Goal: Information Seeking & Learning: Compare options

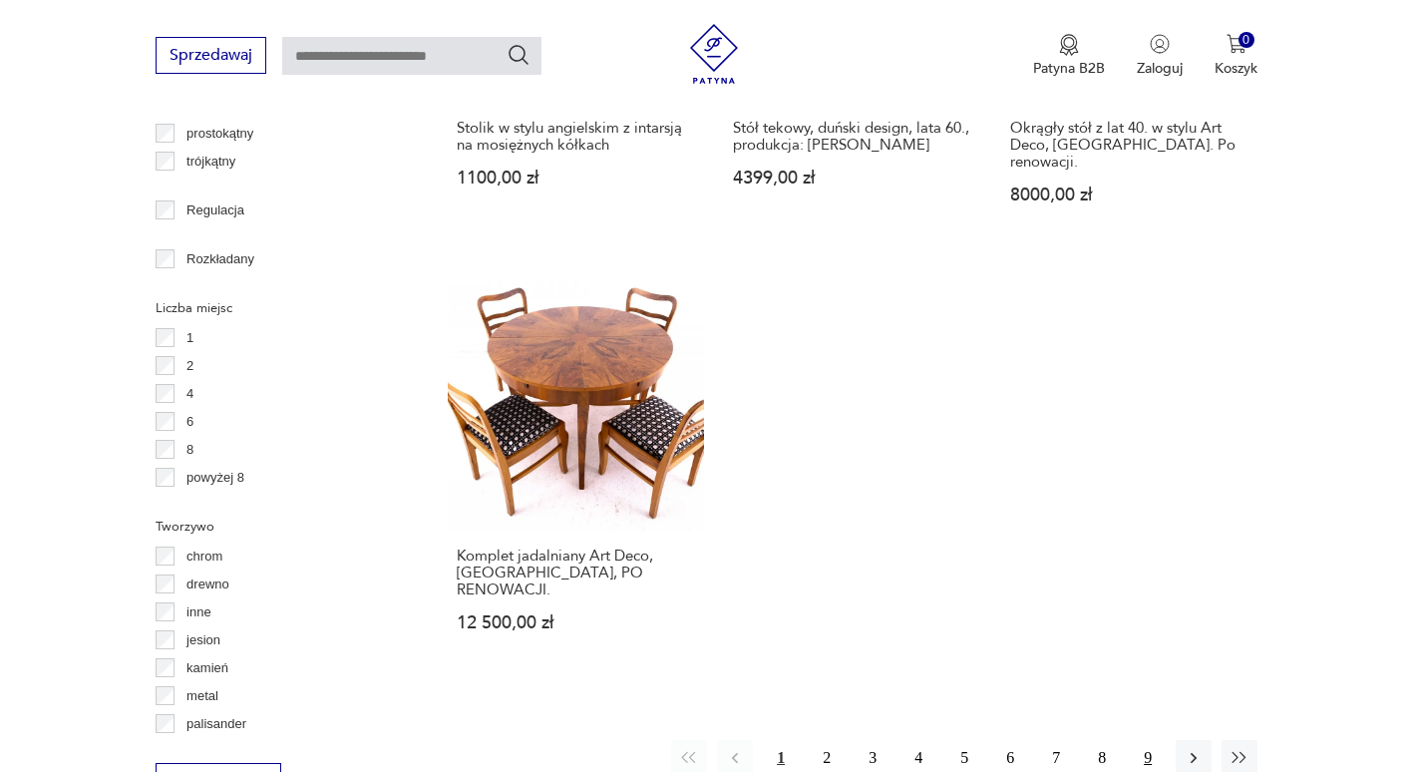
click at [1155, 740] on button "9" at bounding box center [1148, 758] width 36 height 36
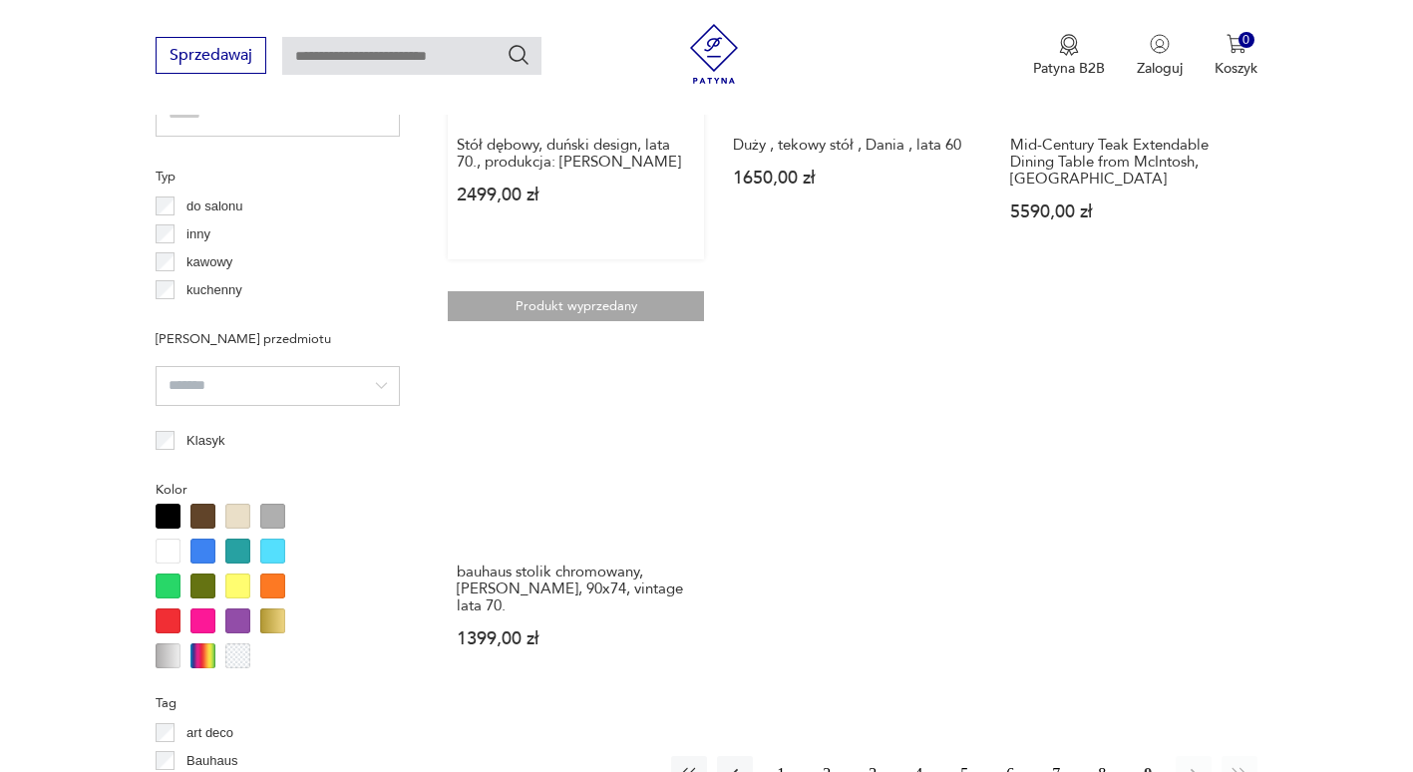
scroll to position [1628, 0]
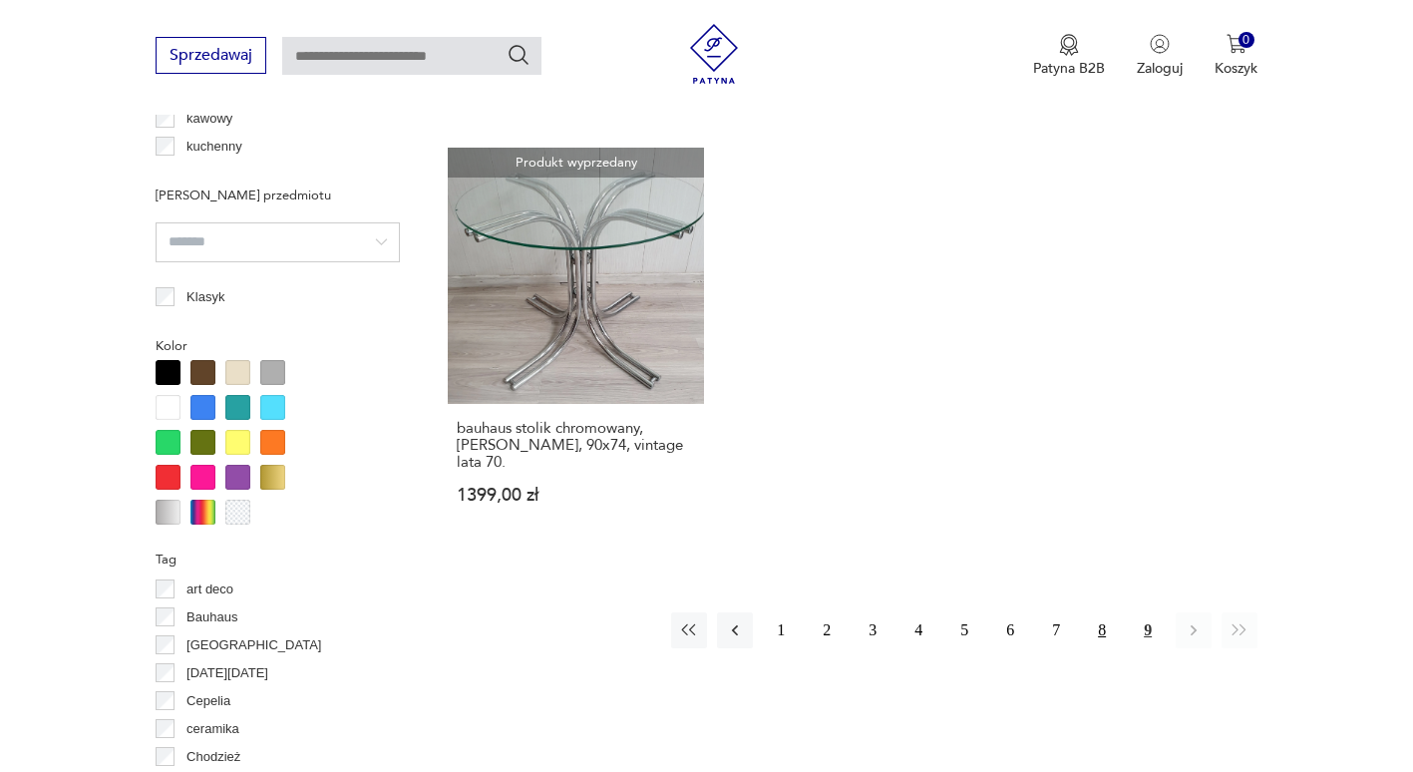
click at [1104, 632] on button "8" at bounding box center [1102, 630] width 36 height 36
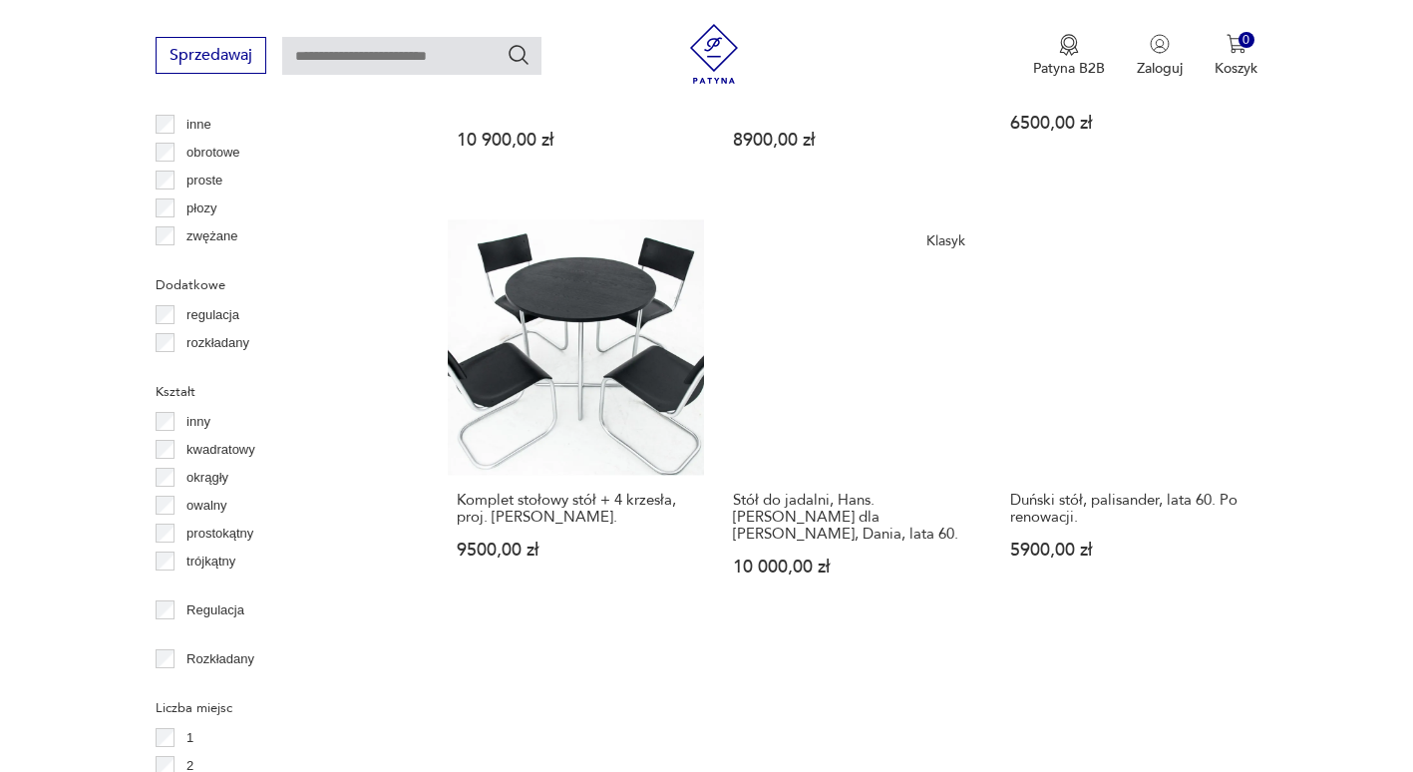
scroll to position [2425, 0]
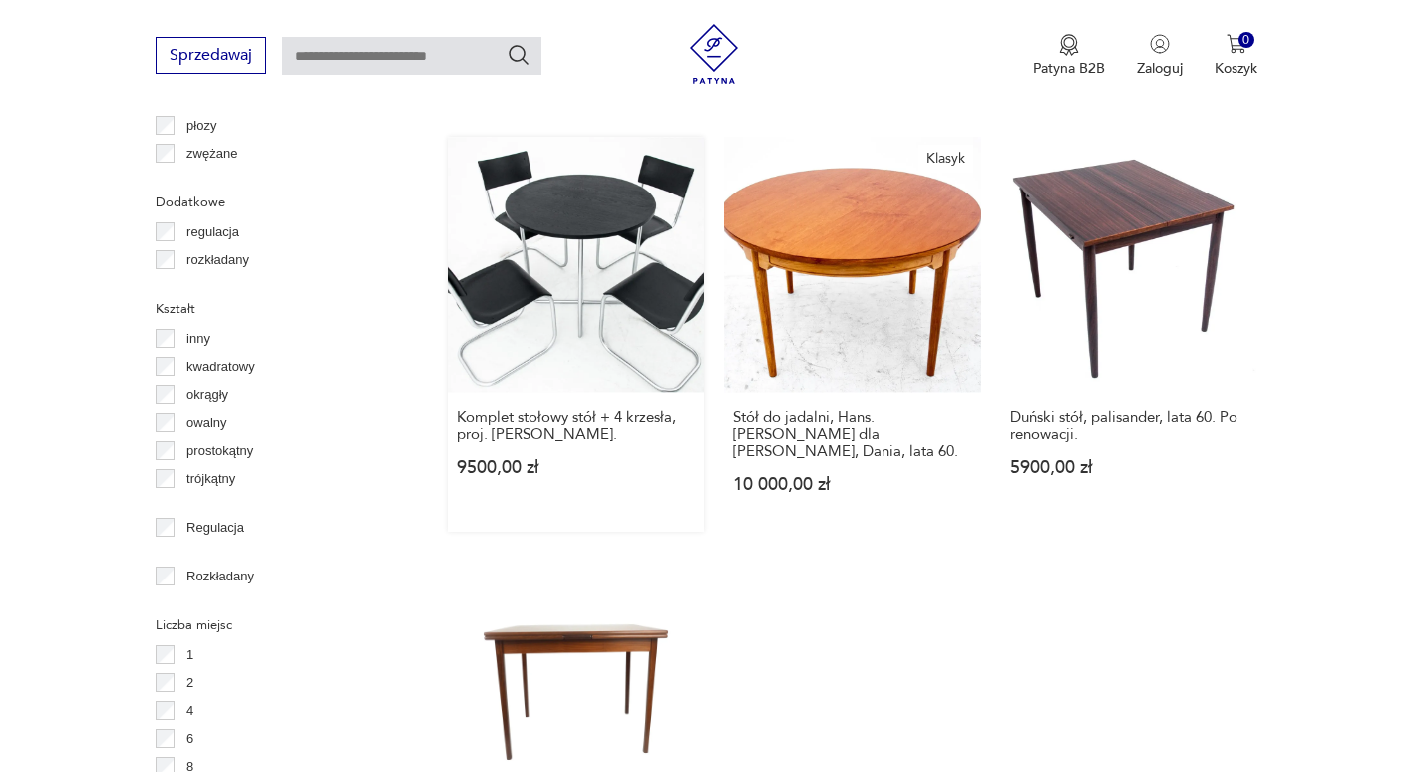
click at [562, 215] on link "Komplet stołowy stół + 4 krzesła, proj. [PERSON_NAME]. 9500,00 zł" at bounding box center [576, 334] width 256 height 395
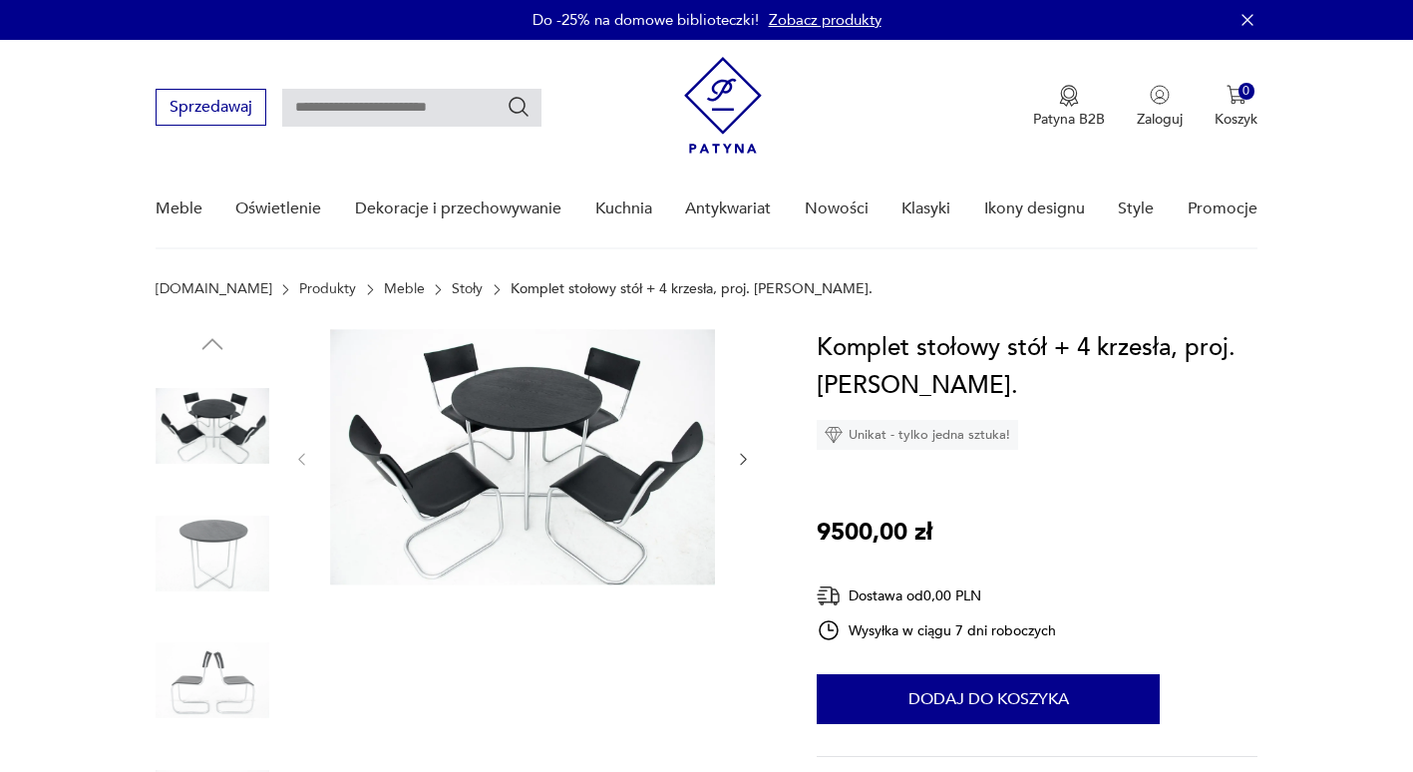
click at [516, 461] on img at bounding box center [522, 457] width 385 height 256
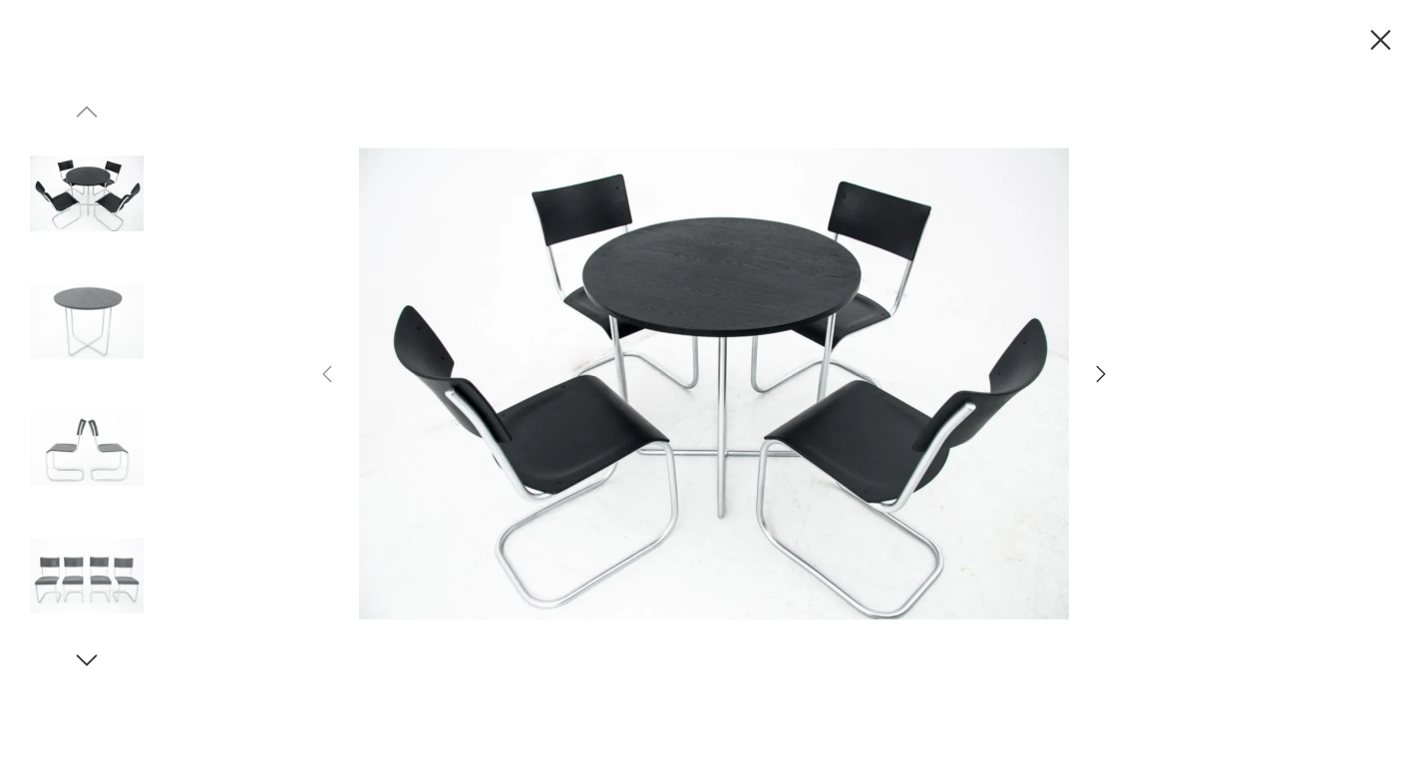
click at [1099, 377] on icon "button" at bounding box center [1101, 374] width 24 height 24
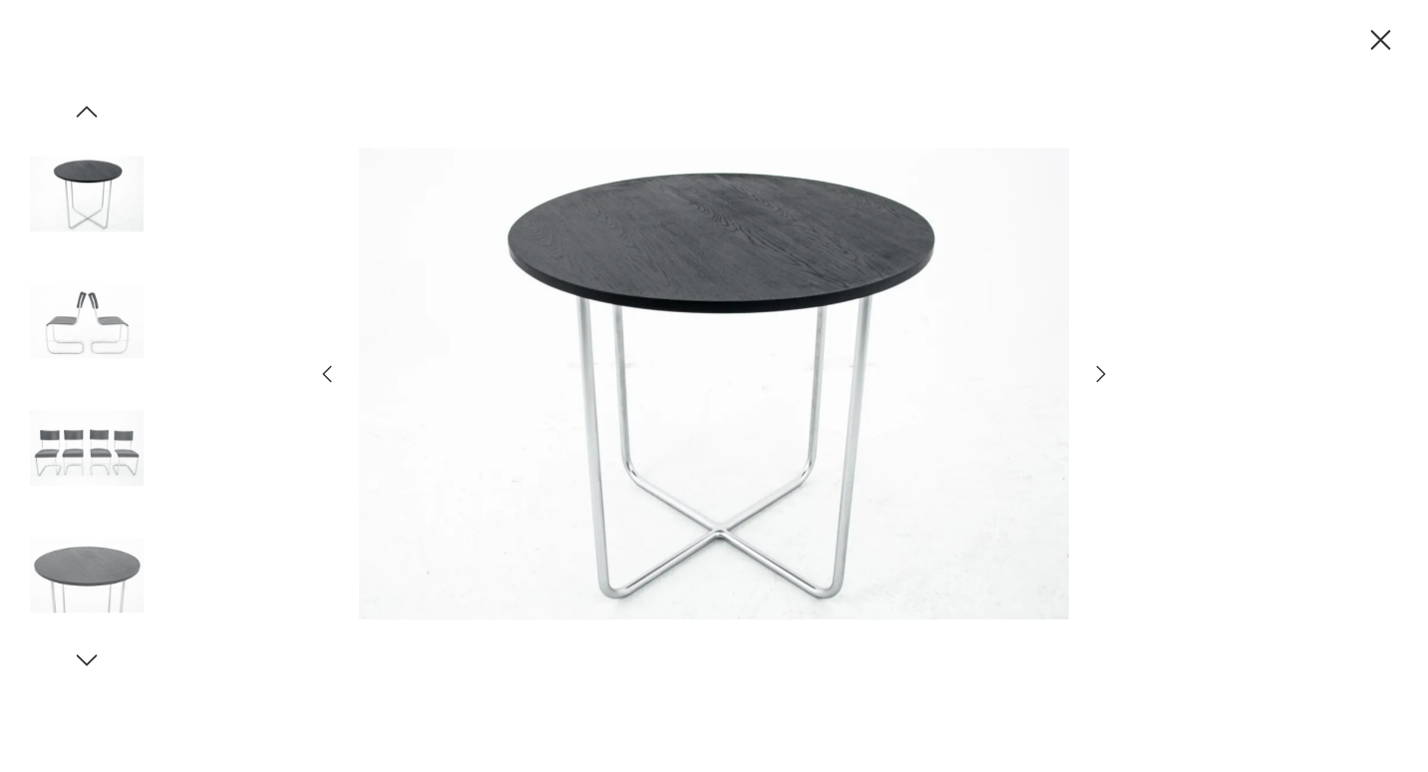
click at [1099, 377] on icon "button" at bounding box center [1101, 374] width 24 height 24
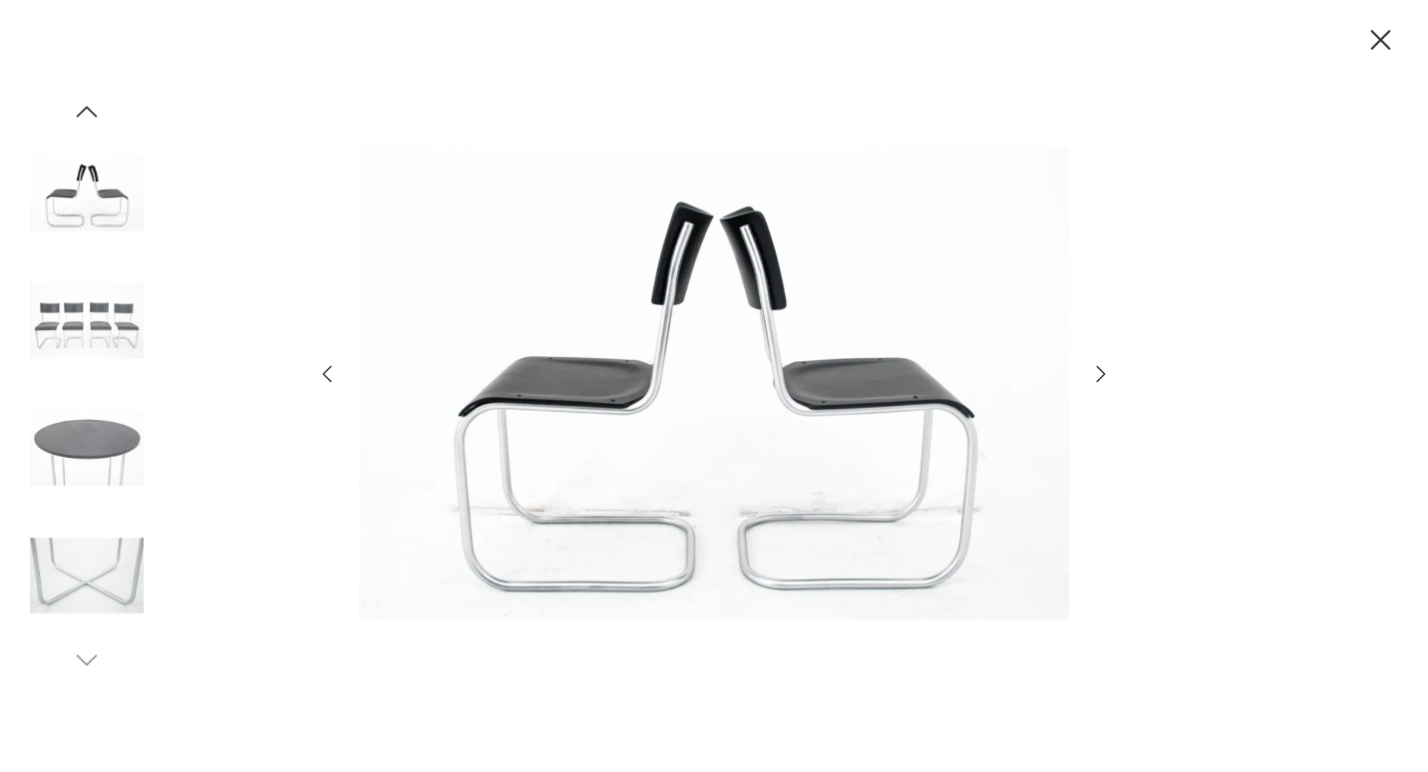
click at [1099, 377] on icon "button" at bounding box center [1101, 374] width 24 height 24
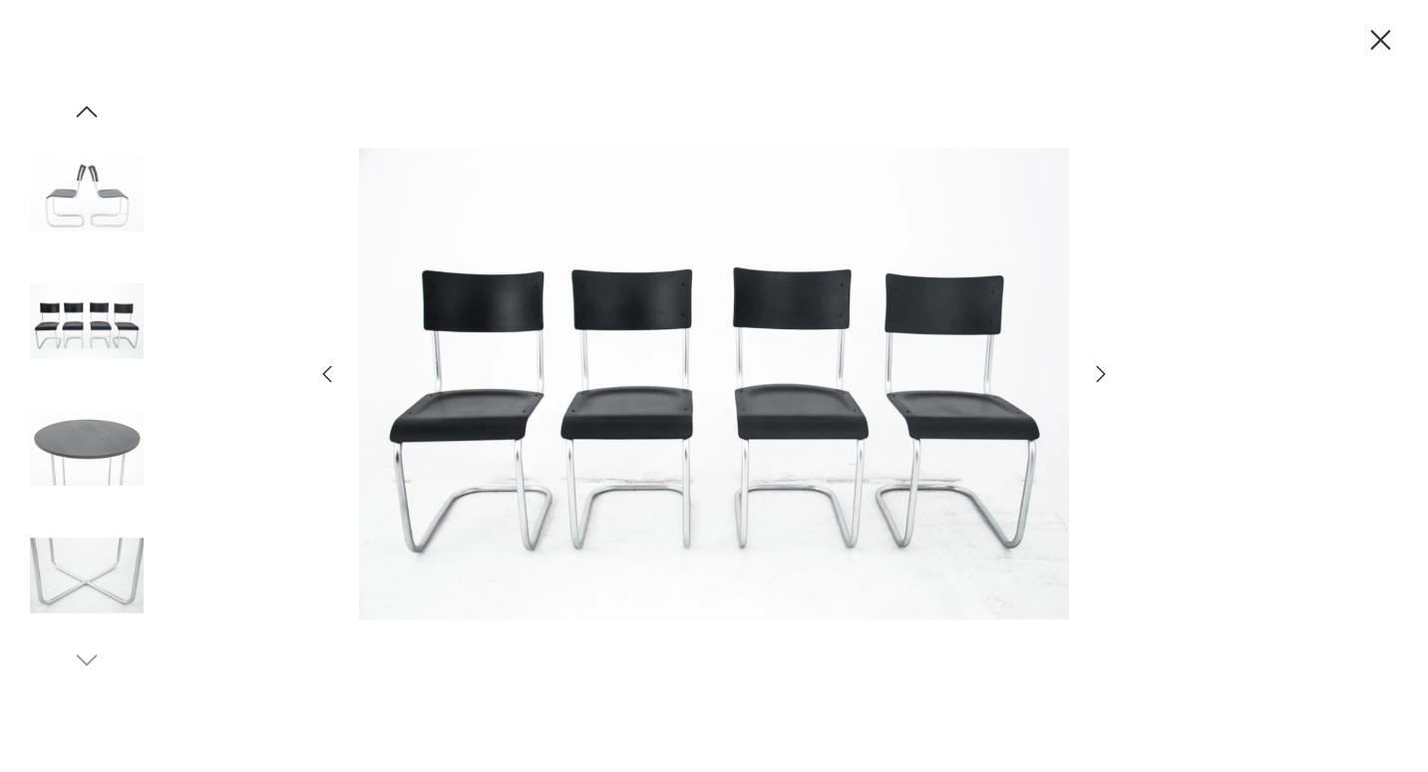
click at [1099, 377] on icon "button" at bounding box center [1101, 374] width 24 height 24
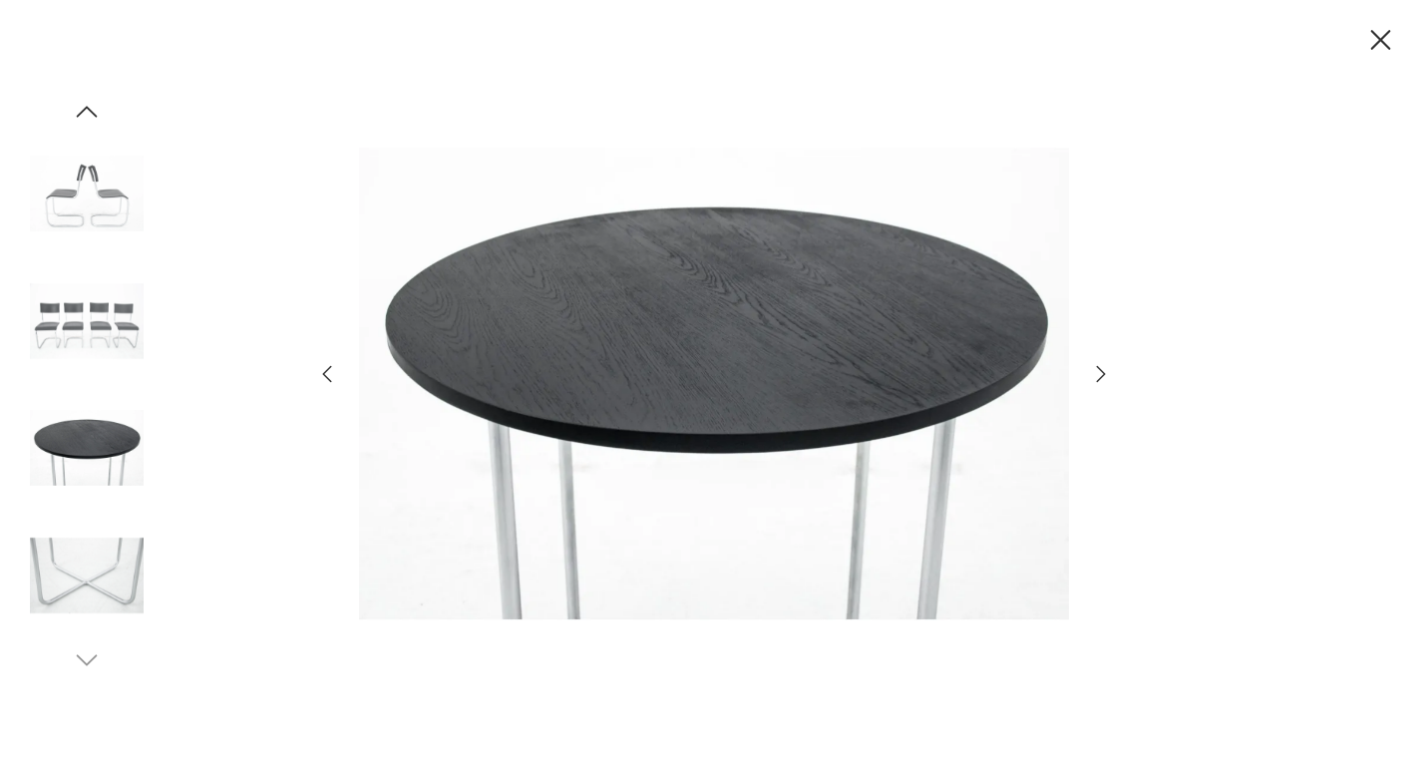
click at [1099, 377] on icon "button" at bounding box center [1101, 374] width 24 height 24
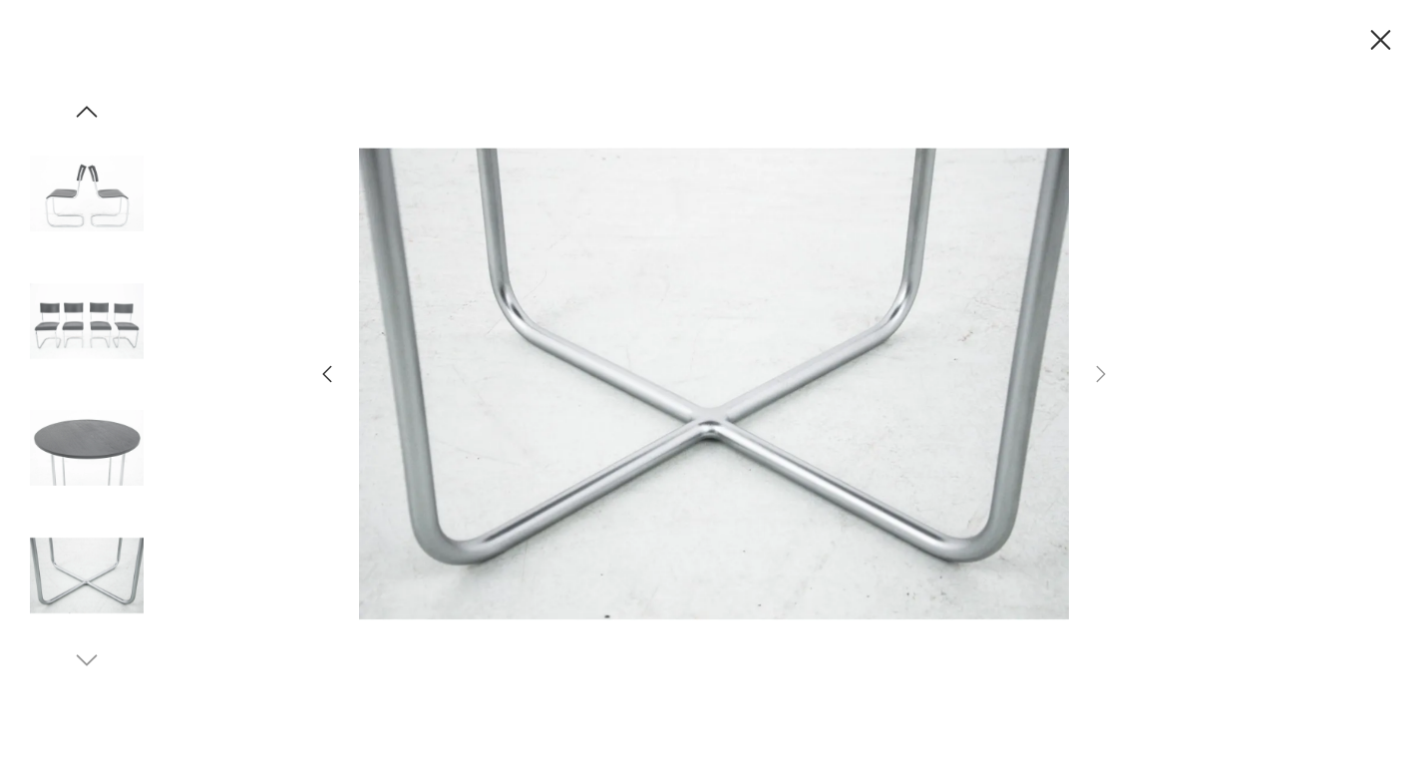
click at [135, 322] on img at bounding box center [87, 321] width 114 height 114
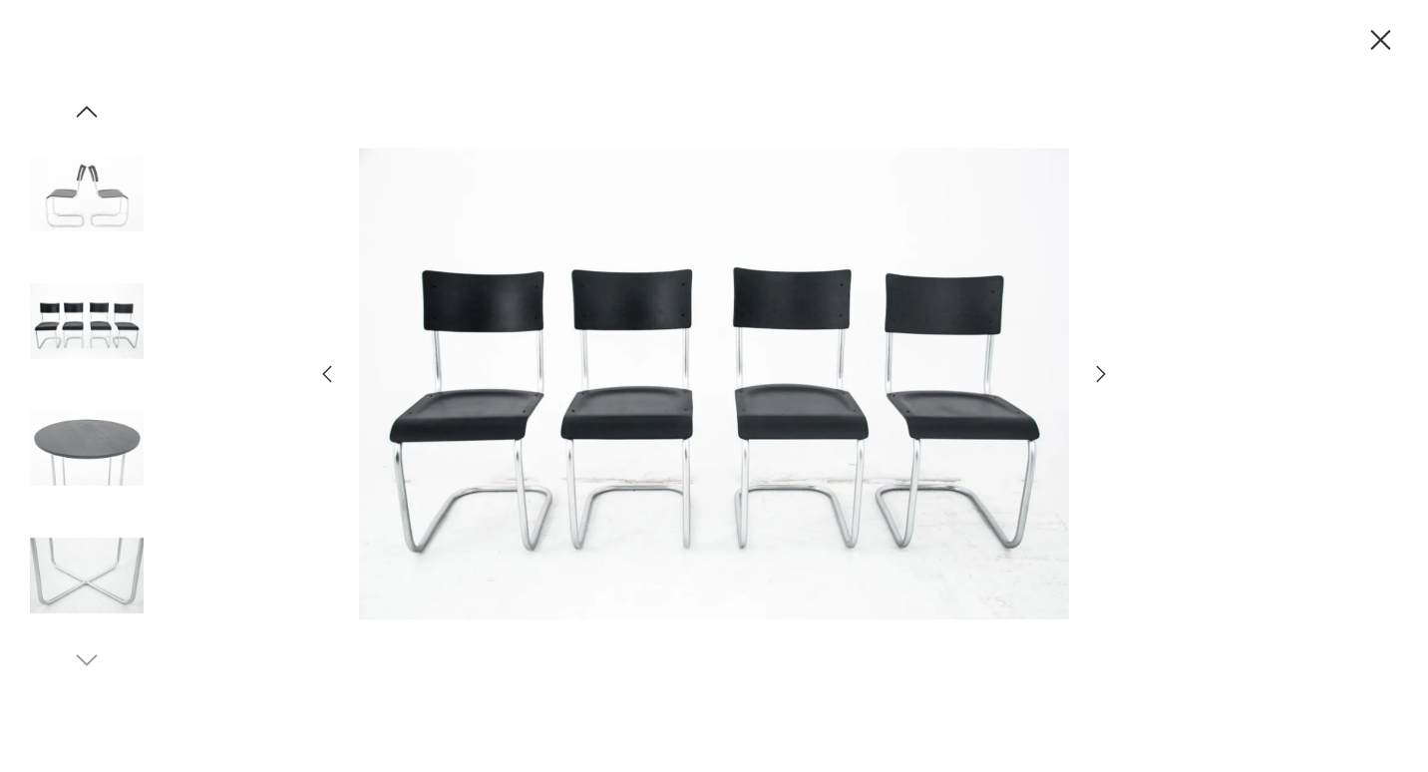
click at [593, 340] on img at bounding box center [714, 383] width 710 height 617
click at [62, 198] on img at bounding box center [87, 194] width 114 height 114
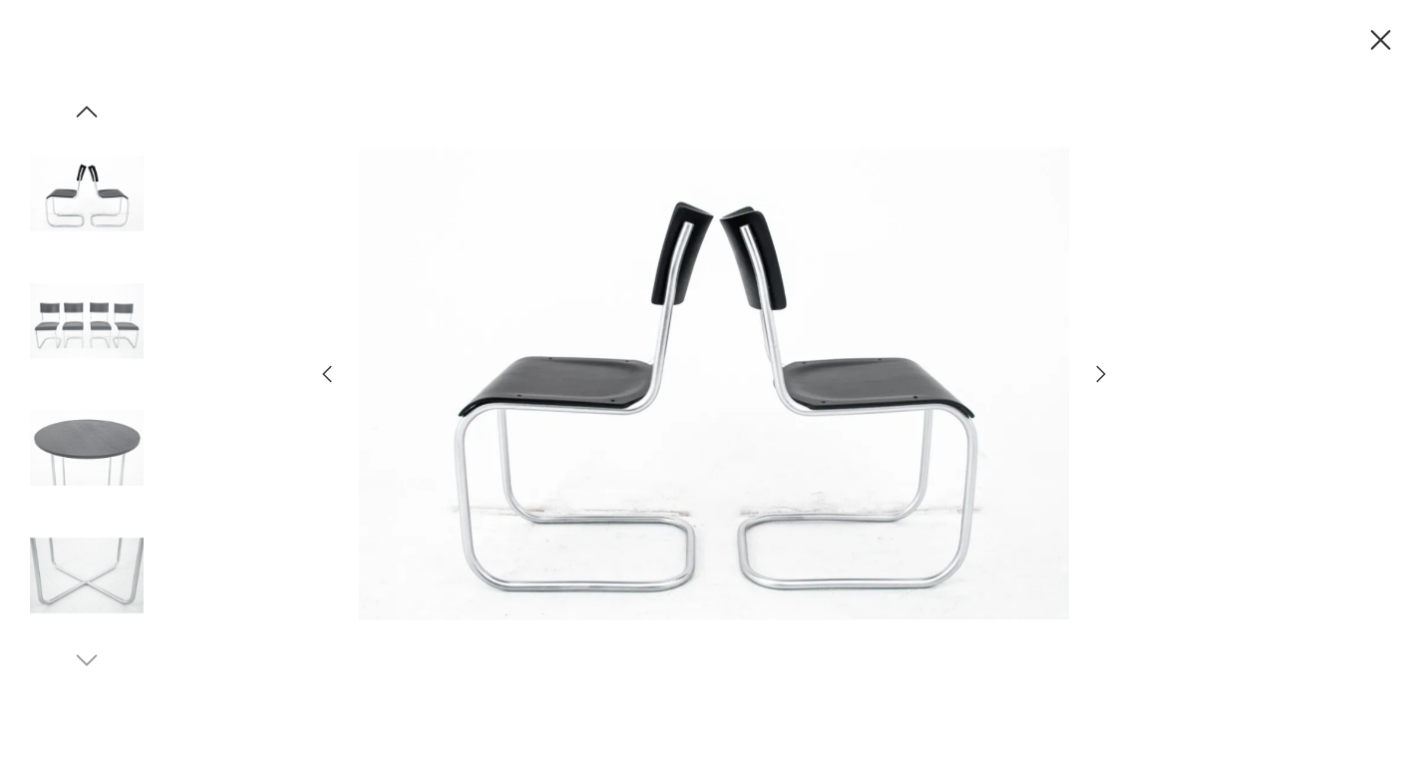
click at [1391, 34] on icon "button" at bounding box center [1380, 40] width 35 height 35
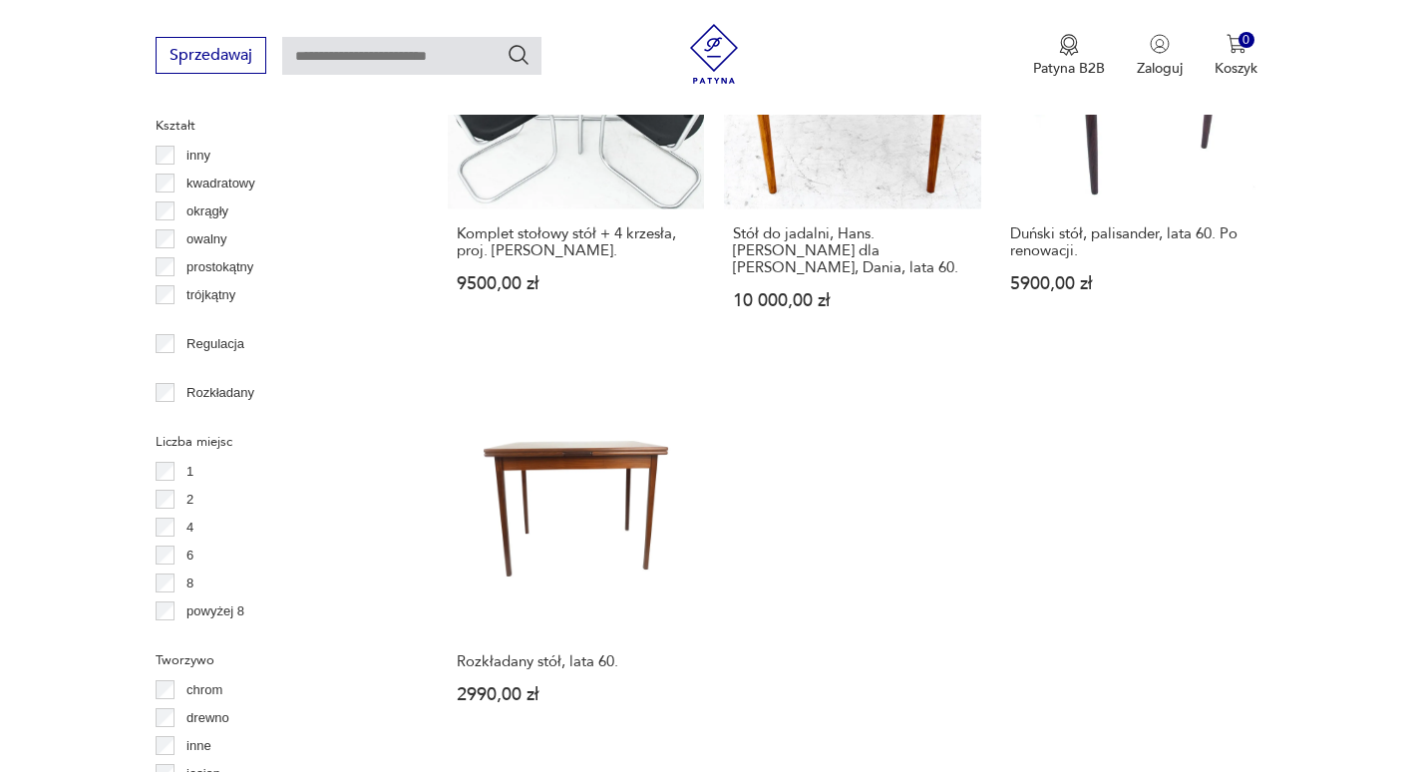
scroll to position [3207, 0]
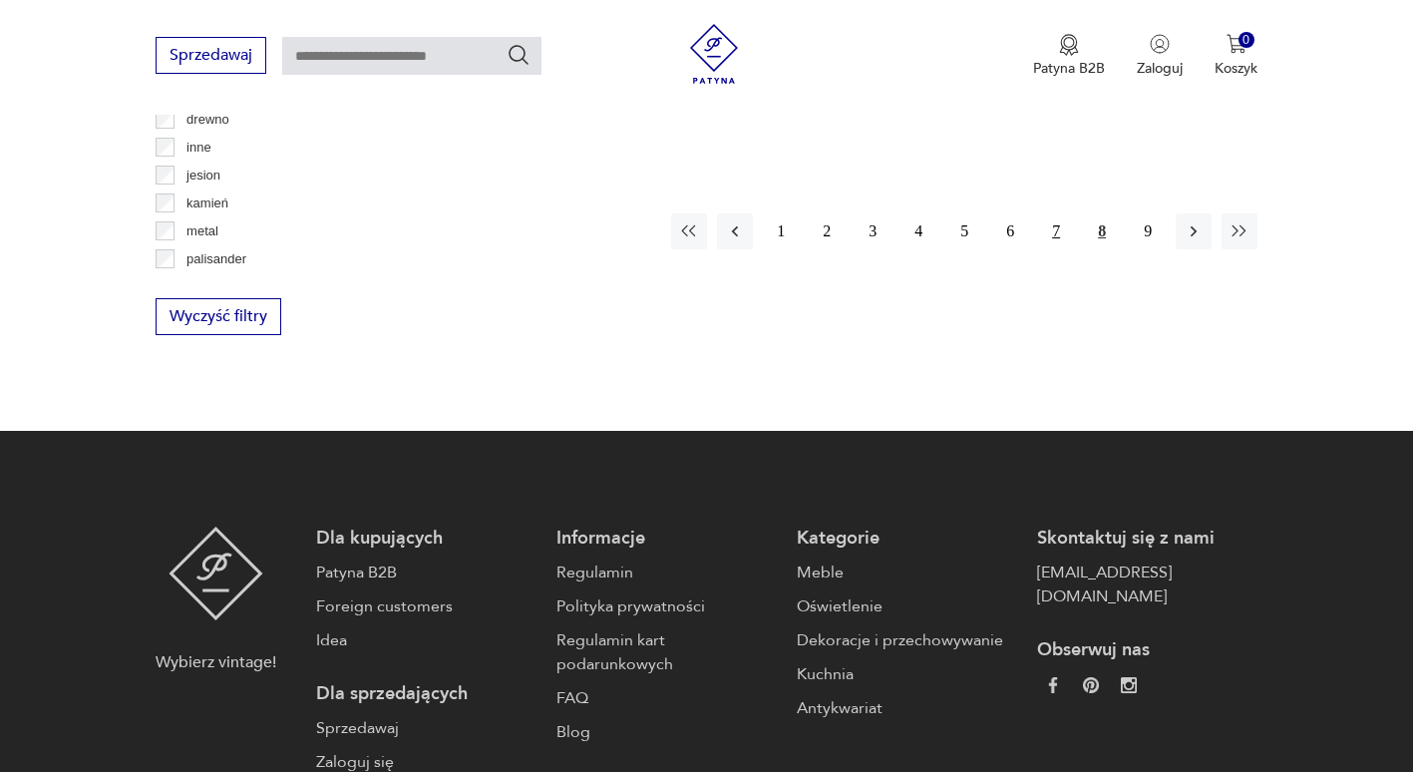
click at [1052, 215] on button "7" at bounding box center [1056, 231] width 36 height 36
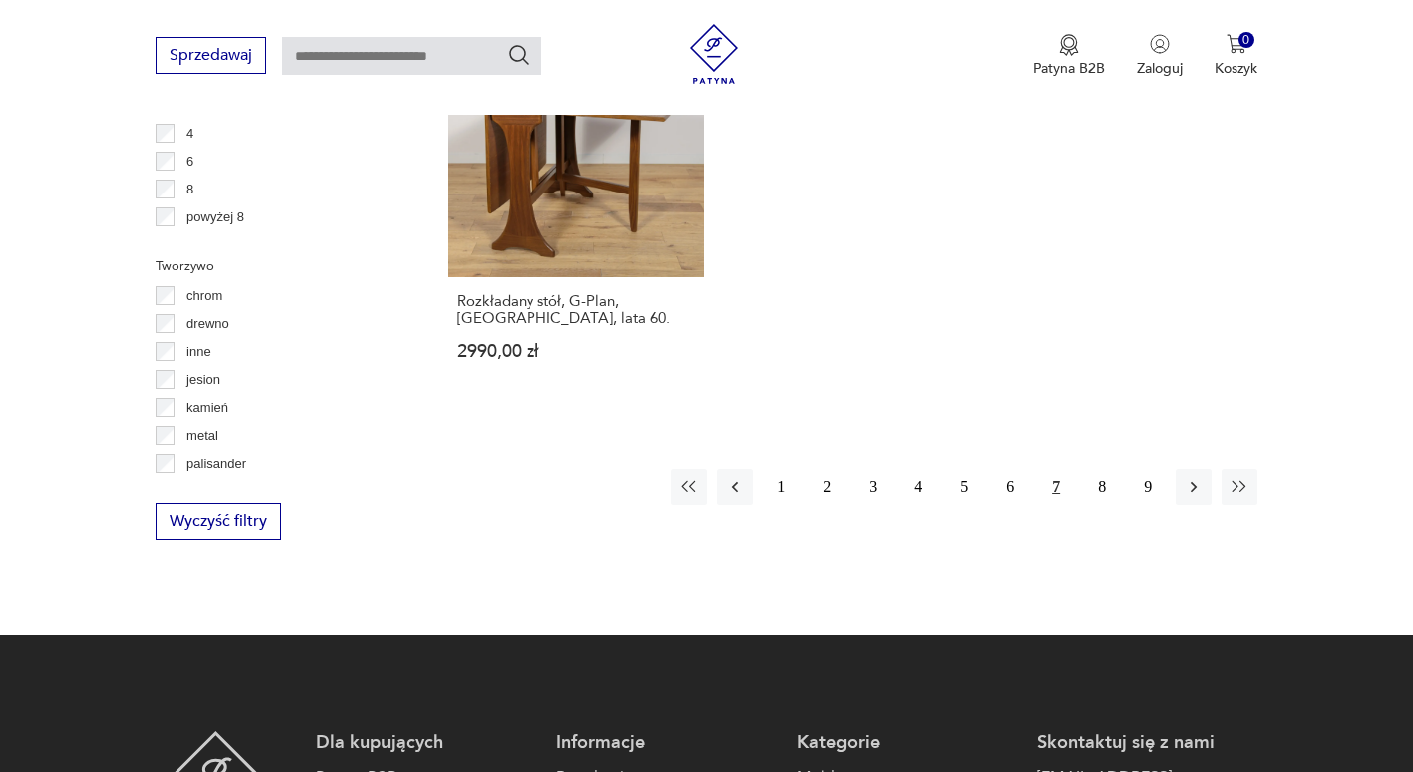
scroll to position [3123, 0]
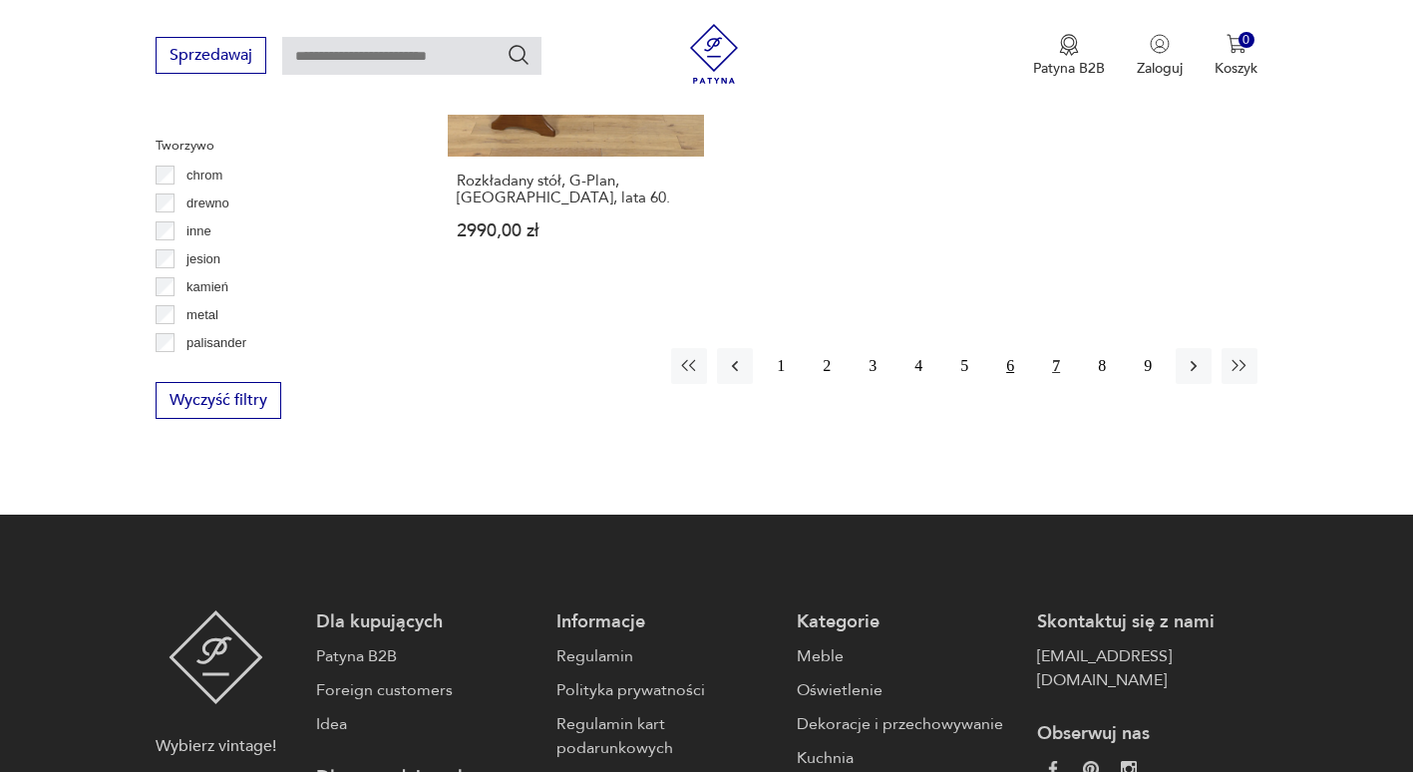
click at [1013, 348] on button "6" at bounding box center [1010, 366] width 36 height 36
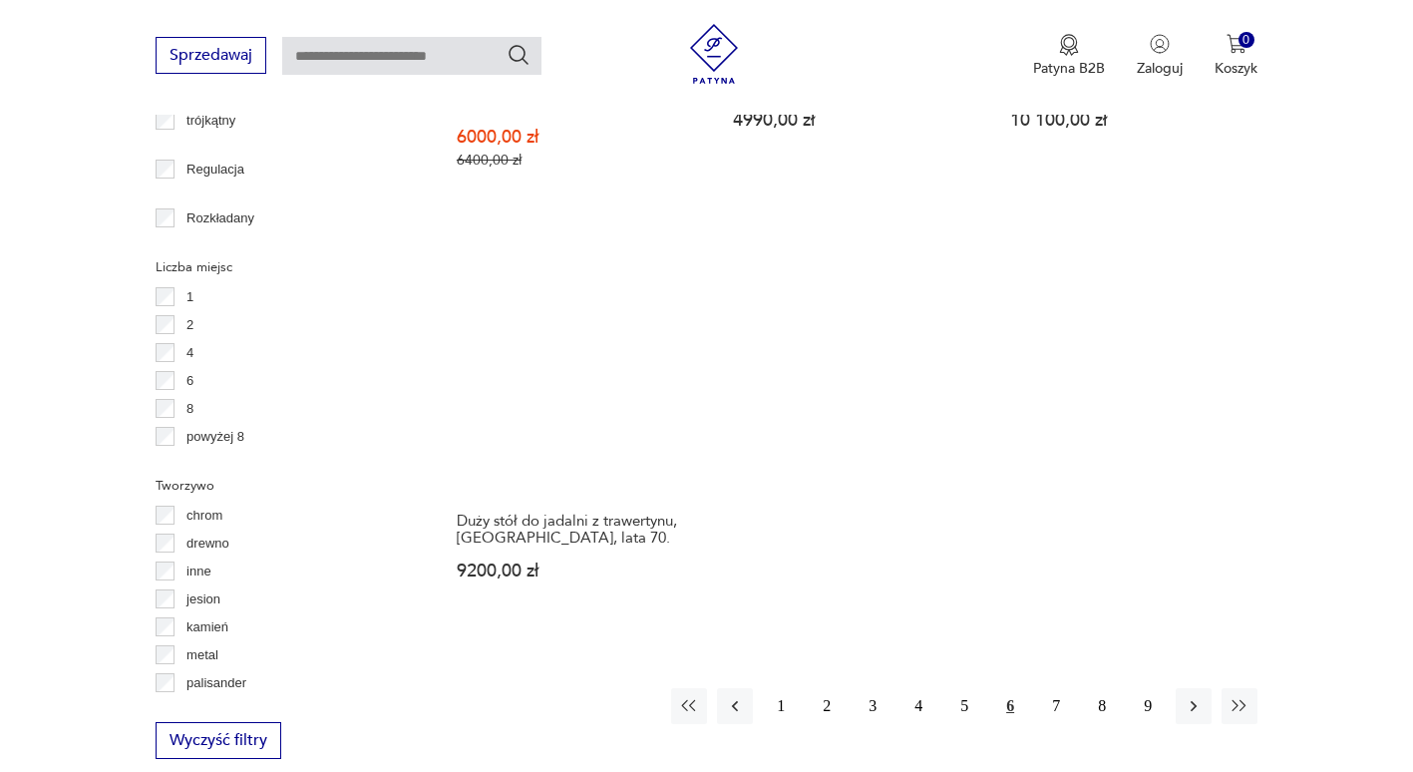
scroll to position [2824, 0]
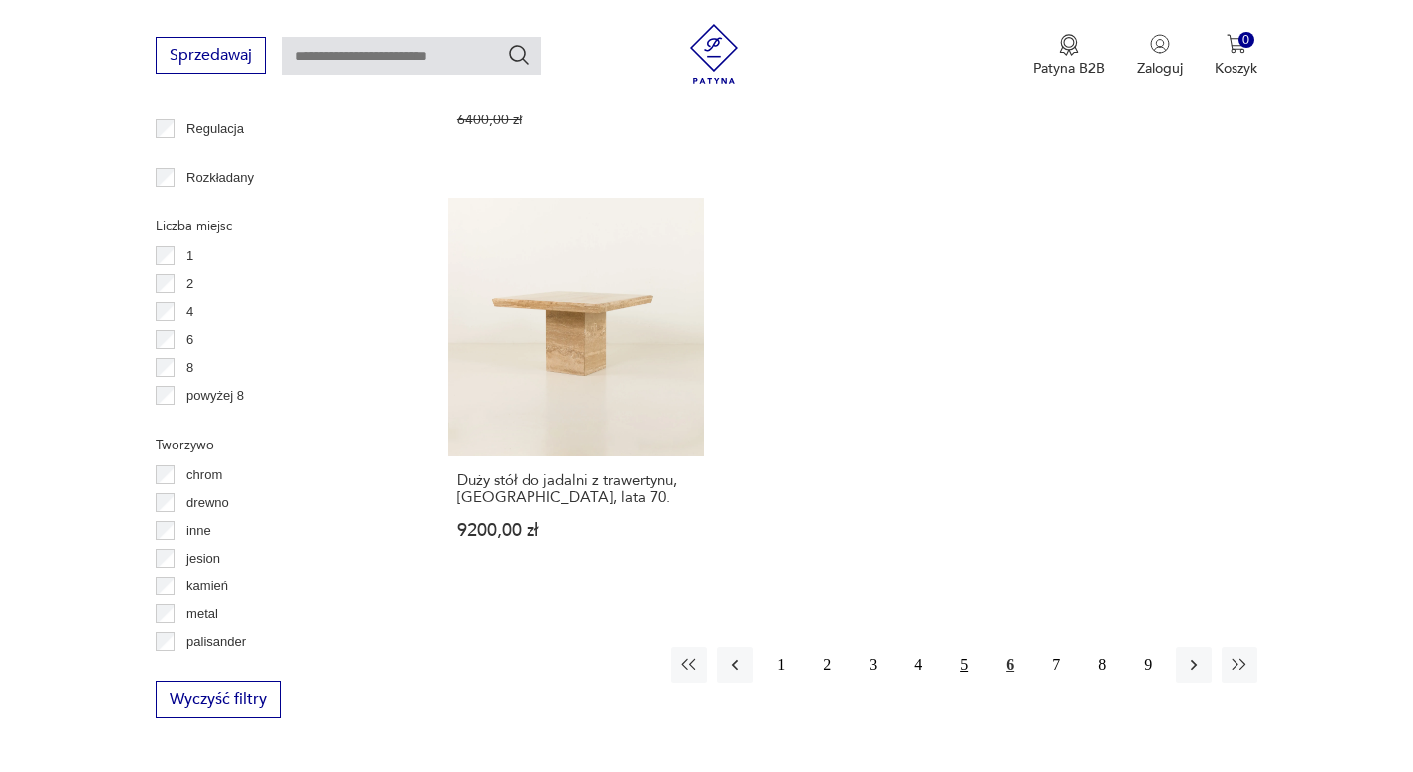
click at [968, 647] on button "5" at bounding box center [964, 665] width 36 height 36
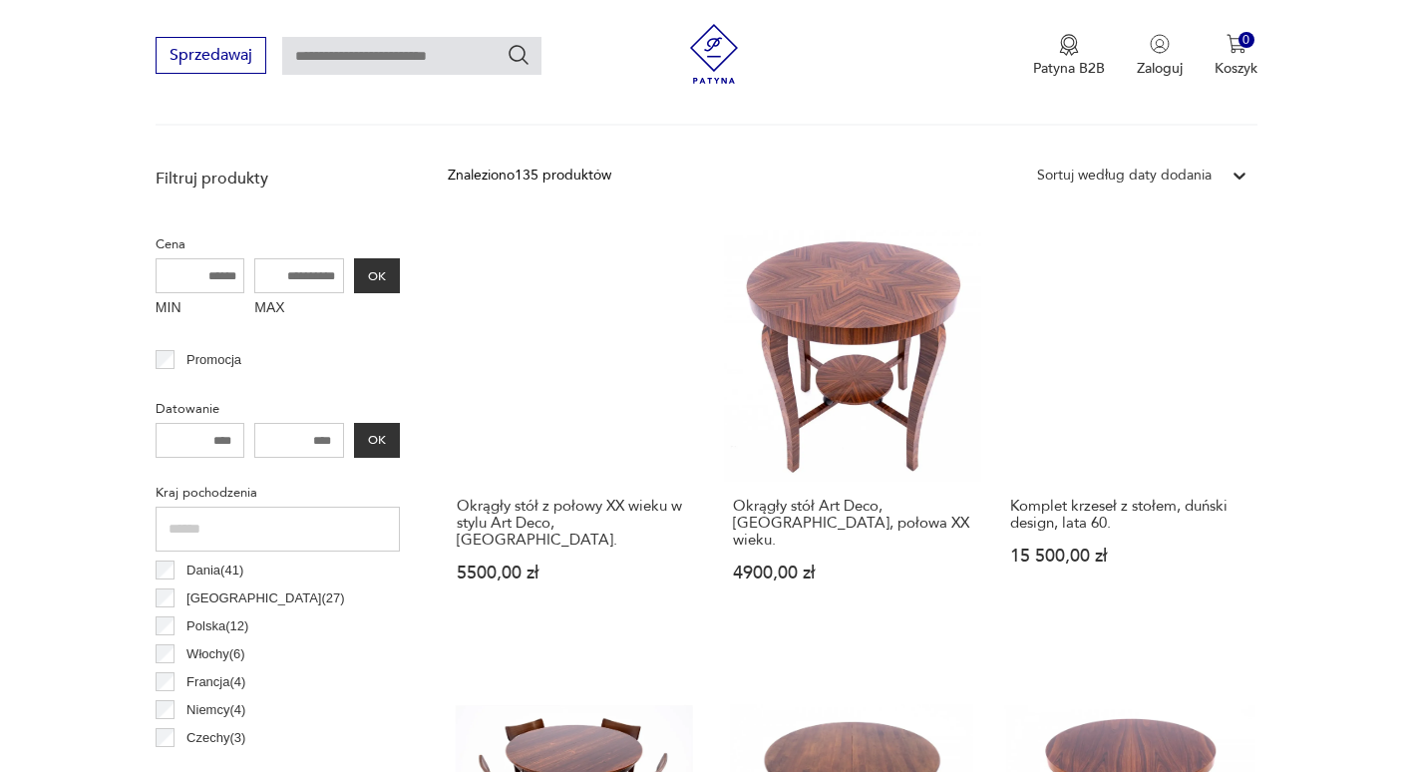
scroll to position [730, 0]
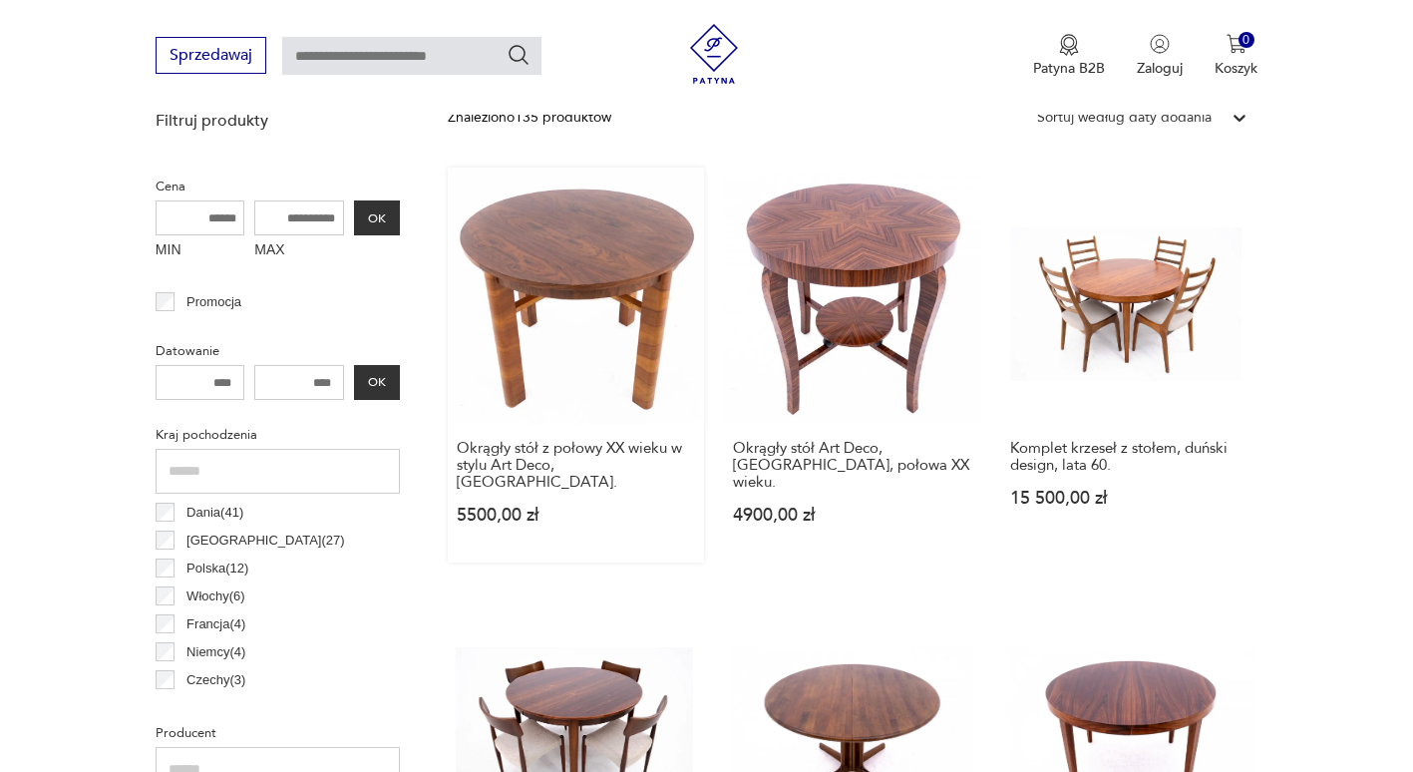
click at [530, 265] on link "Okrągły stół z połowy XX wieku w stylu Art Deco, [GEOGRAPHIC_DATA] 5500,00 zł" at bounding box center [576, 365] width 256 height 395
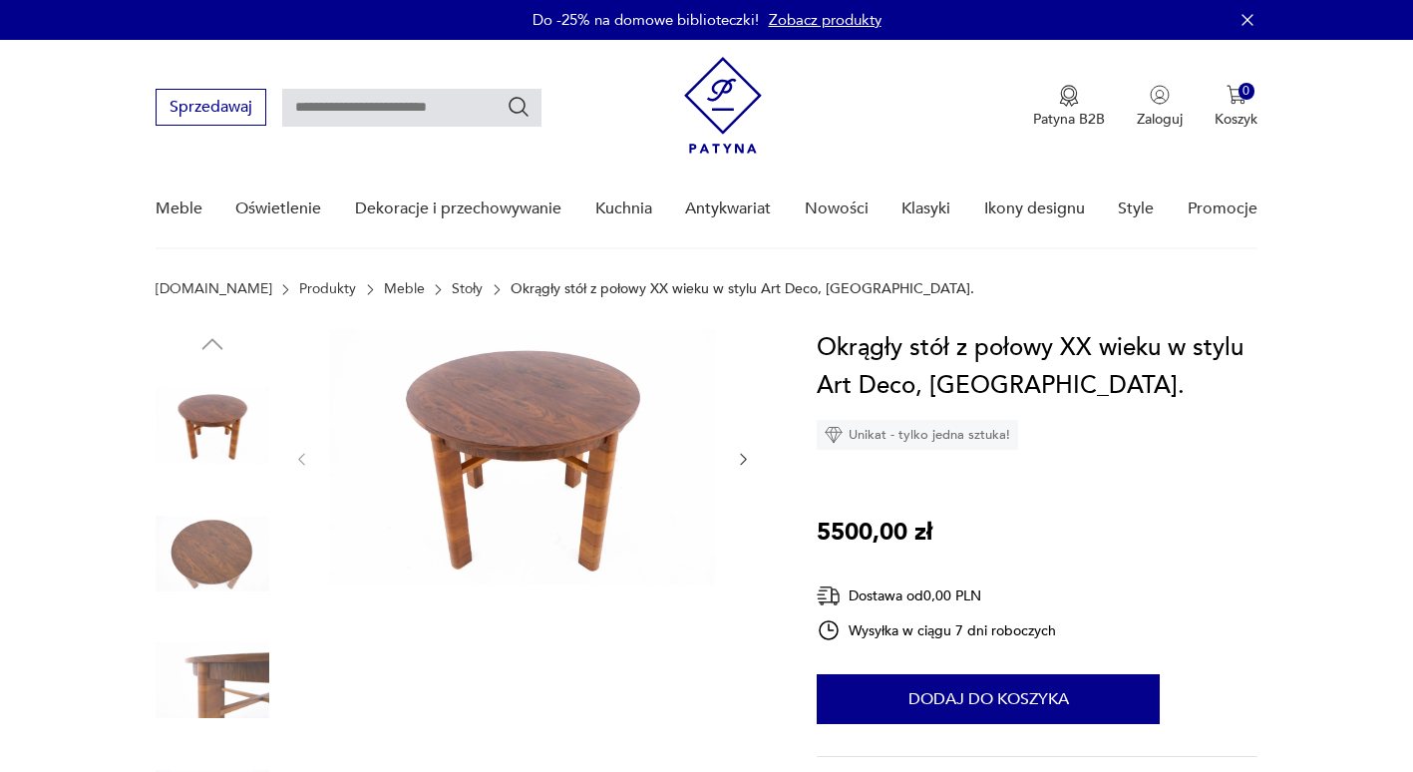
click at [226, 558] on img at bounding box center [213, 554] width 114 height 114
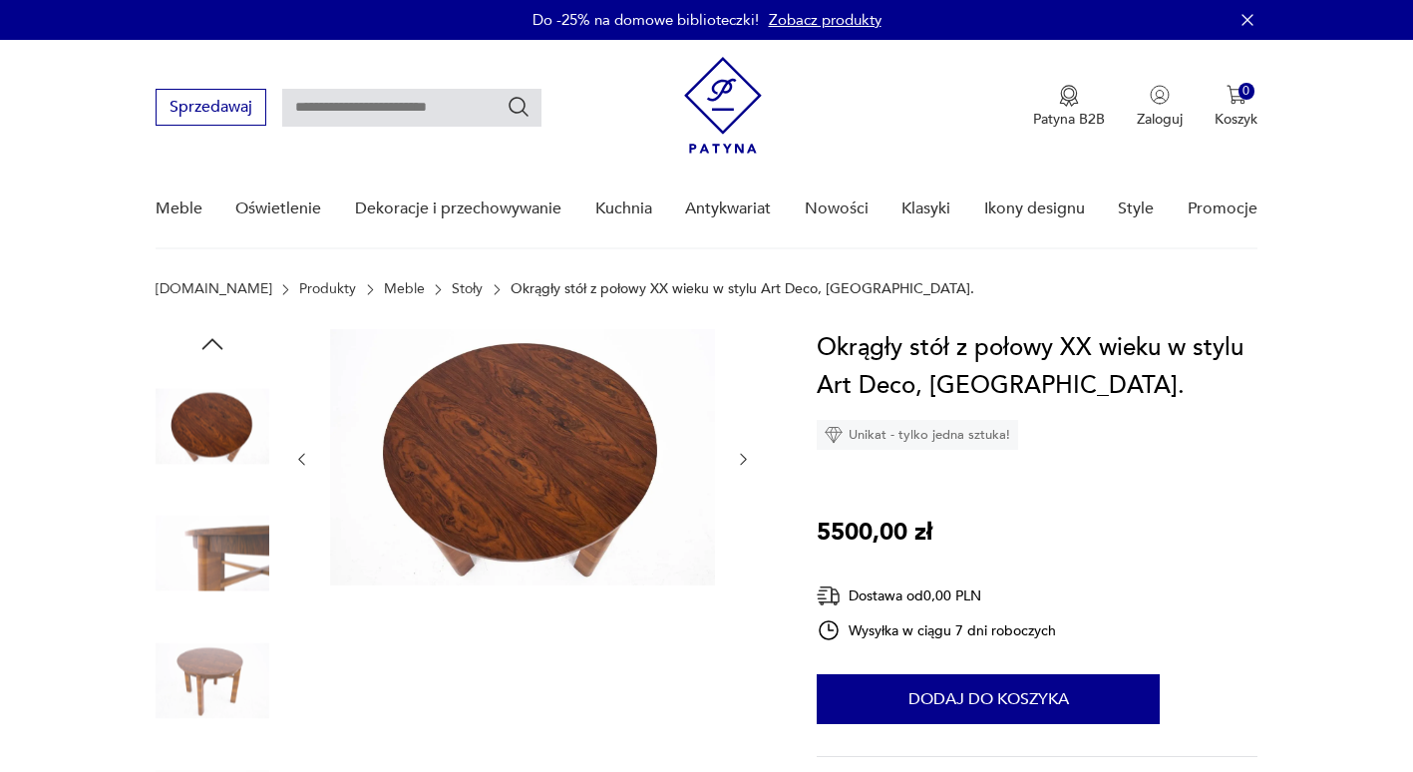
click at [196, 698] on img at bounding box center [213, 680] width 114 height 114
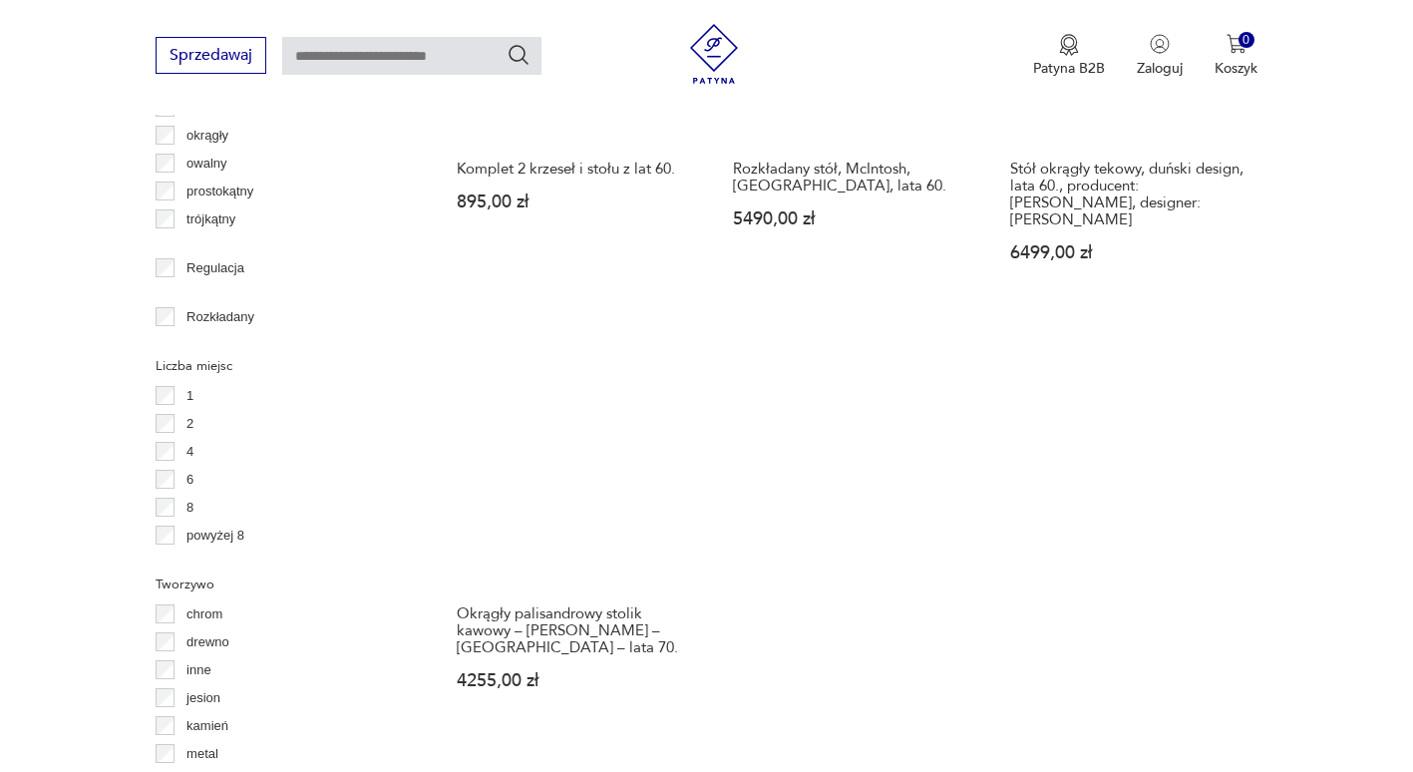
scroll to position [2724, 0]
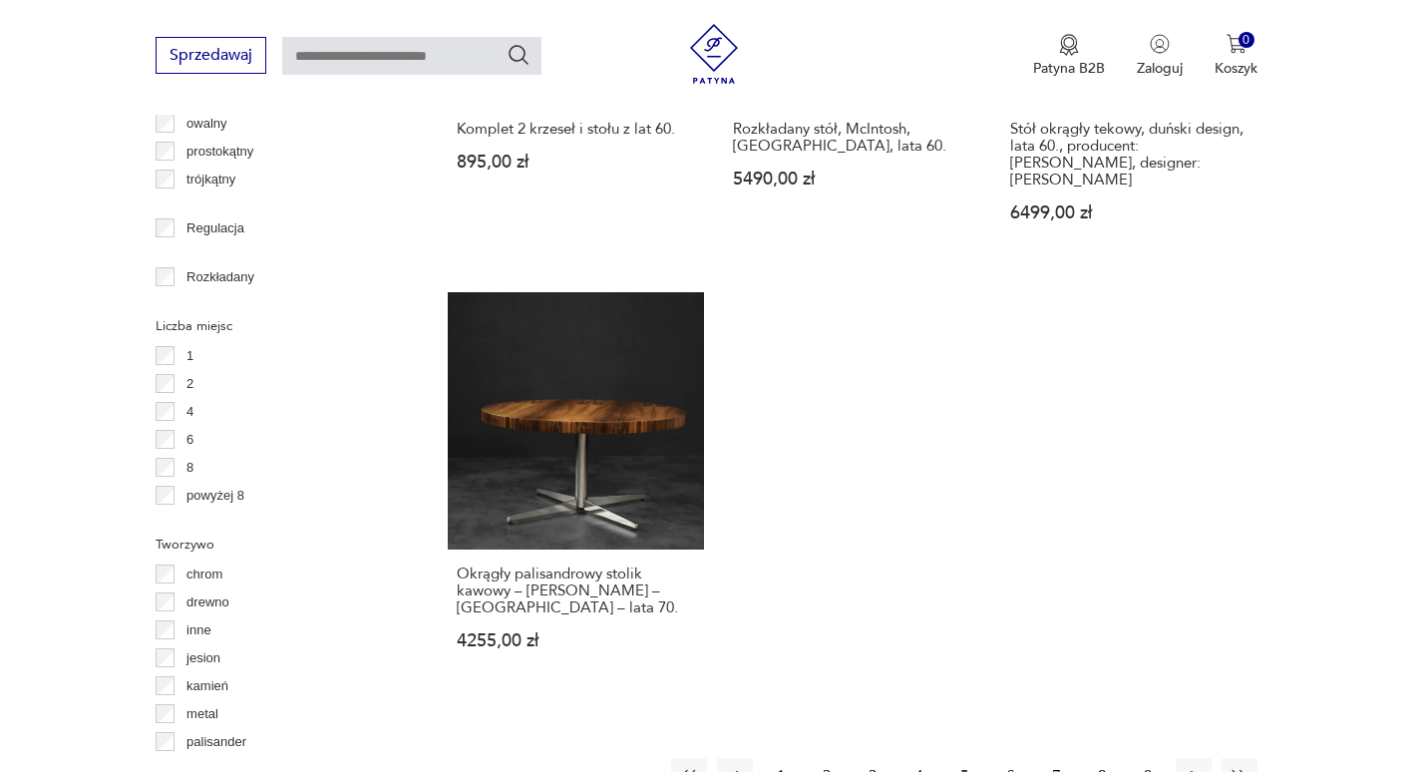
click at [918, 758] on button "4" at bounding box center [919, 776] width 36 height 36
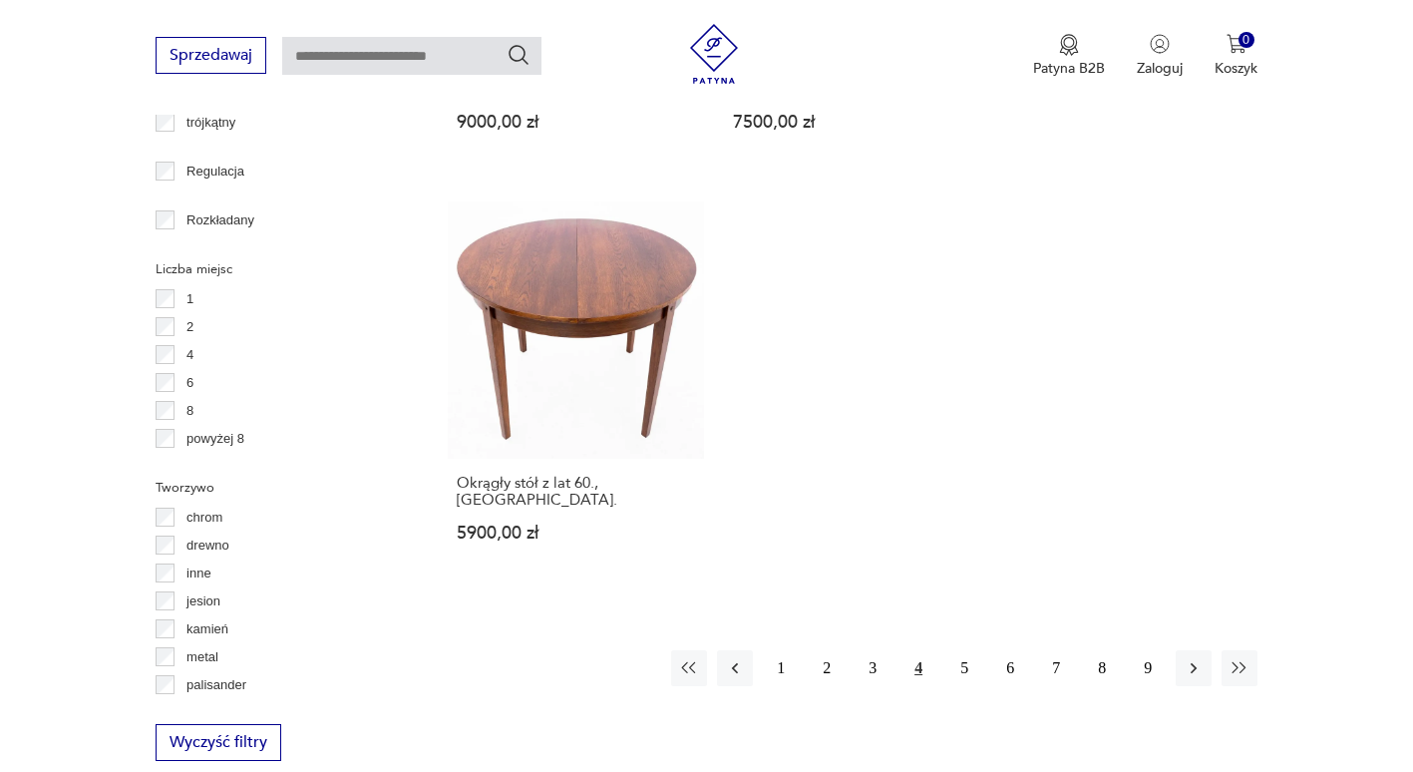
scroll to position [2924, 0]
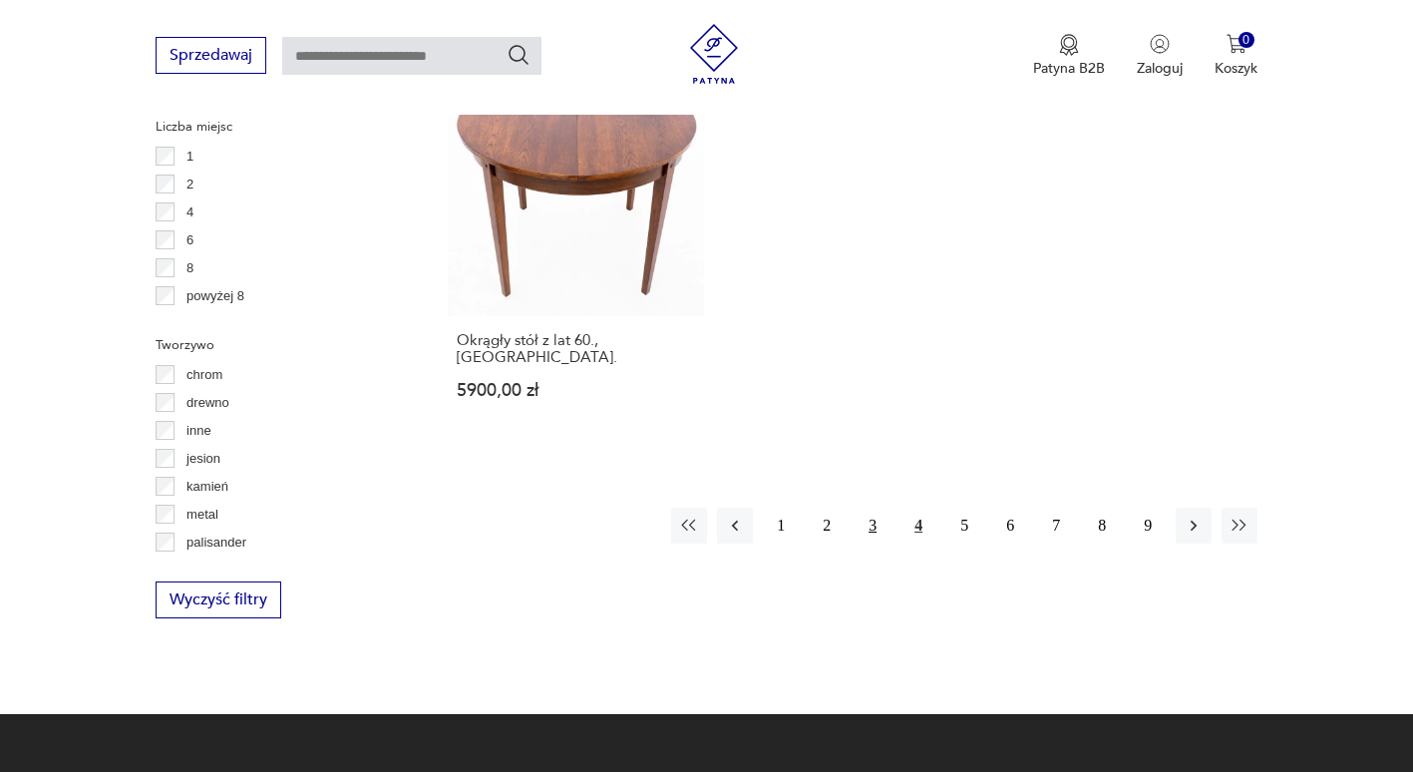
click at [871, 508] on button "3" at bounding box center [873, 526] width 36 height 36
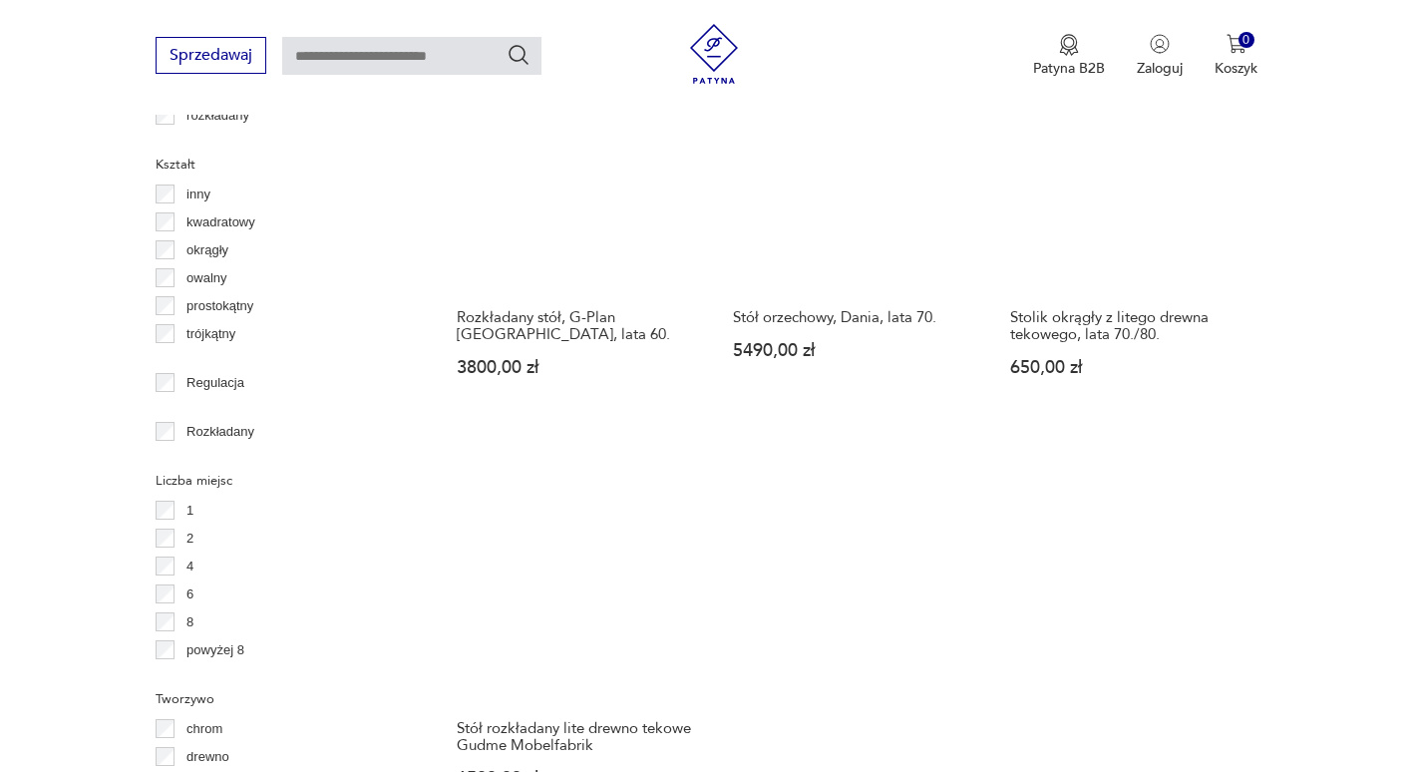
scroll to position [2824, 0]
